Goal: Find specific page/section: Find specific page/section

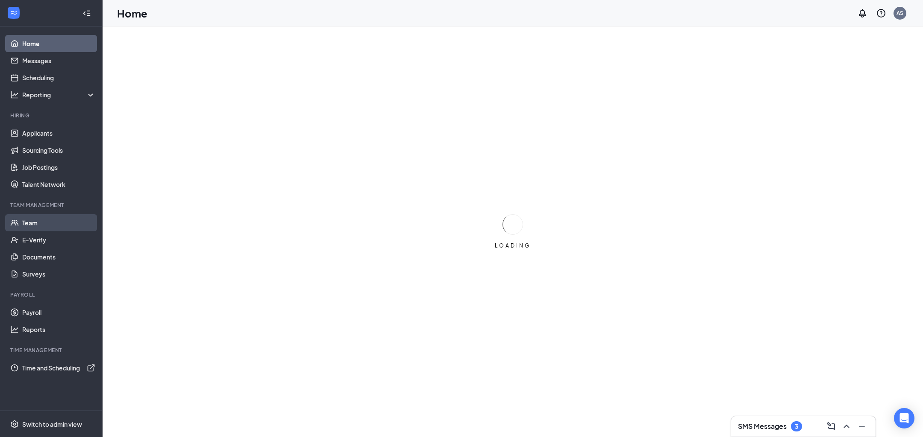
click at [47, 222] on link "Team" at bounding box center [58, 222] width 73 height 17
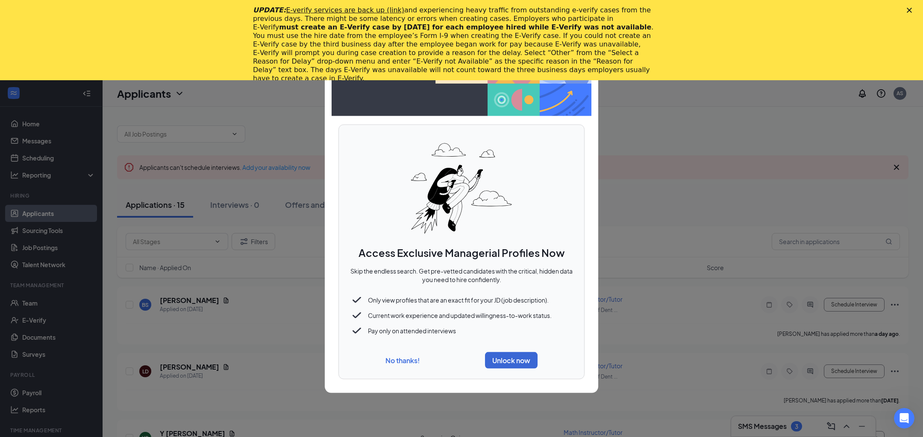
click at [396, 364] on button "No thanks!" at bounding box center [402, 360] width 34 height 9
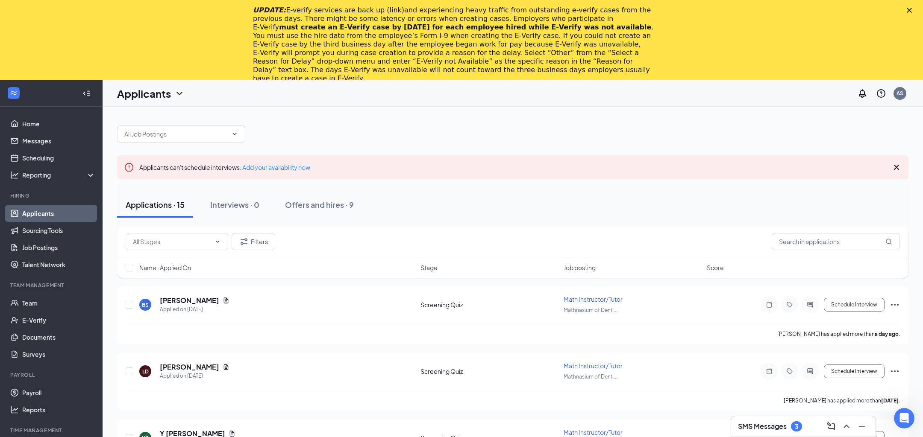
click at [912, 10] on div "Close" at bounding box center [910, 10] width 9 height 5
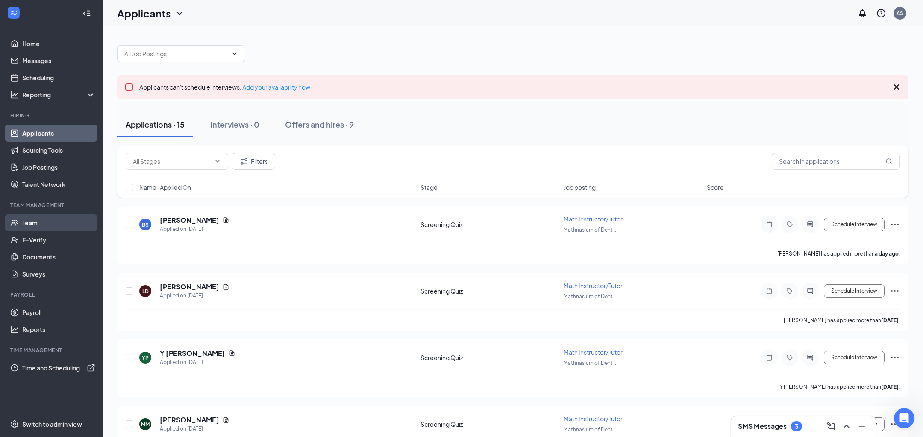
click at [55, 220] on link "Team" at bounding box center [58, 222] width 73 height 17
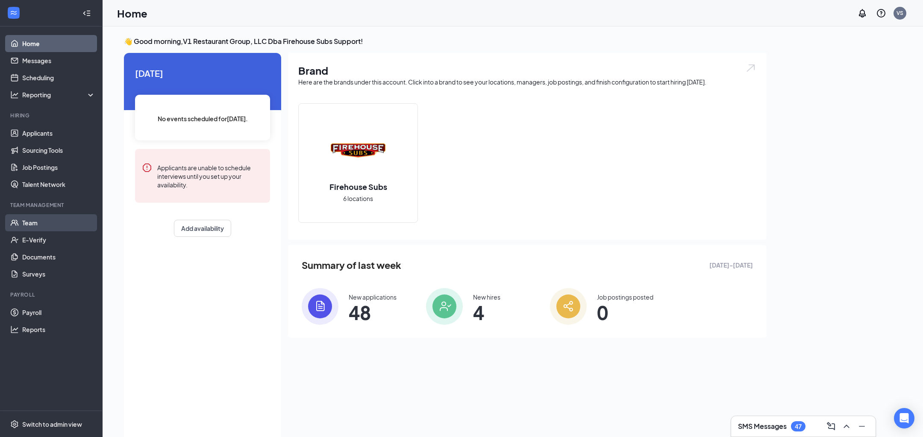
click at [53, 219] on link "Team" at bounding box center [58, 222] width 73 height 17
